Goal: Information Seeking & Learning: Learn about a topic

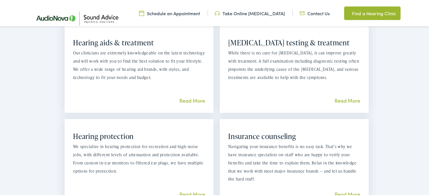
scroll to position [564, 0]
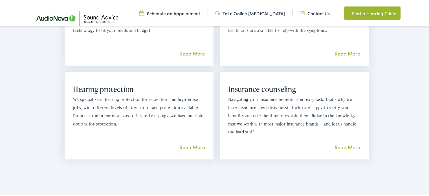
click at [338, 146] on link "Read More" at bounding box center [347, 146] width 26 height 7
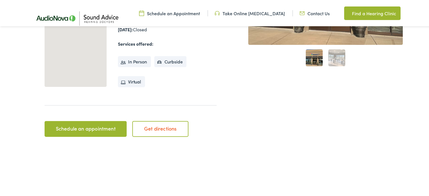
scroll to position [96, 0]
